Goal: Download file/media

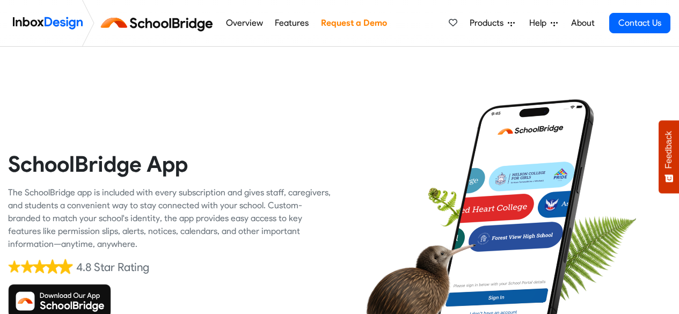
scroll to position [107, 0]
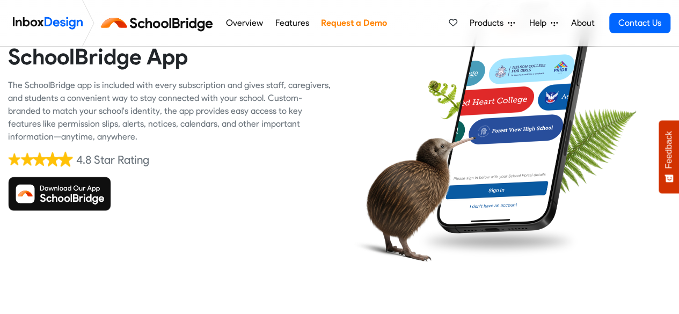
click at [69, 197] on img at bounding box center [59, 194] width 103 height 34
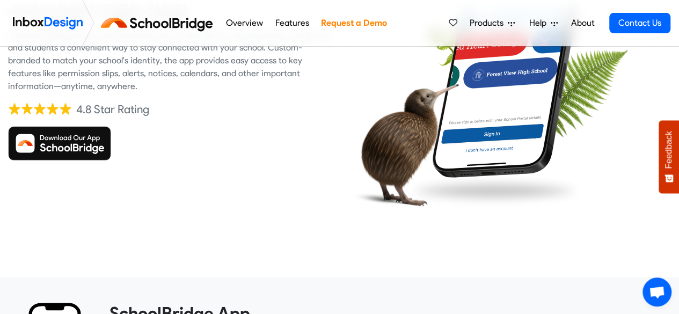
scroll to position [161, 0]
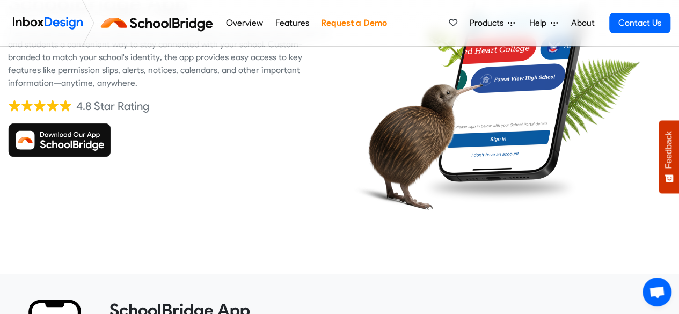
click at [68, 132] on img at bounding box center [59, 140] width 103 height 34
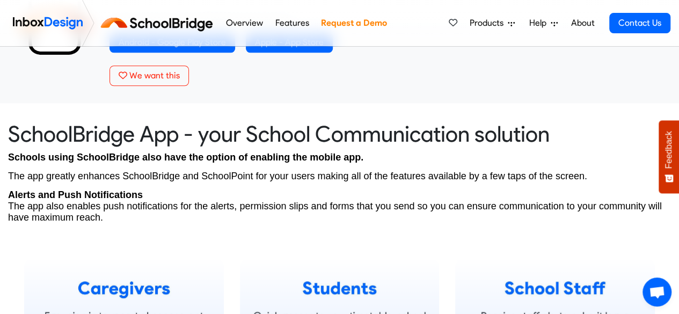
scroll to position [268, 0]
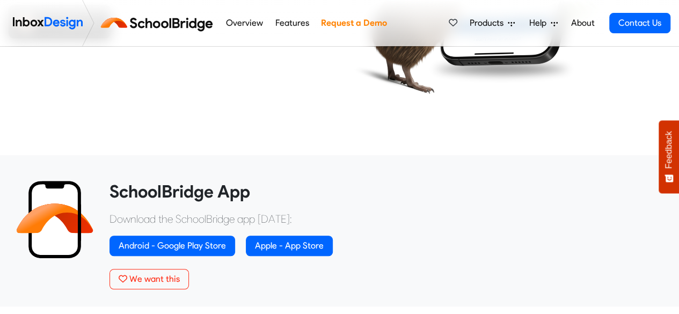
scroll to position [322, 0]
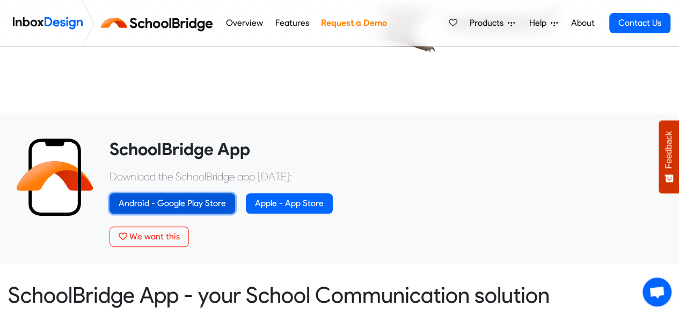
click at [163, 200] on link "Android - Google Play Store" at bounding box center [172, 203] width 126 height 20
